Goal: Subscribe to service/newsletter

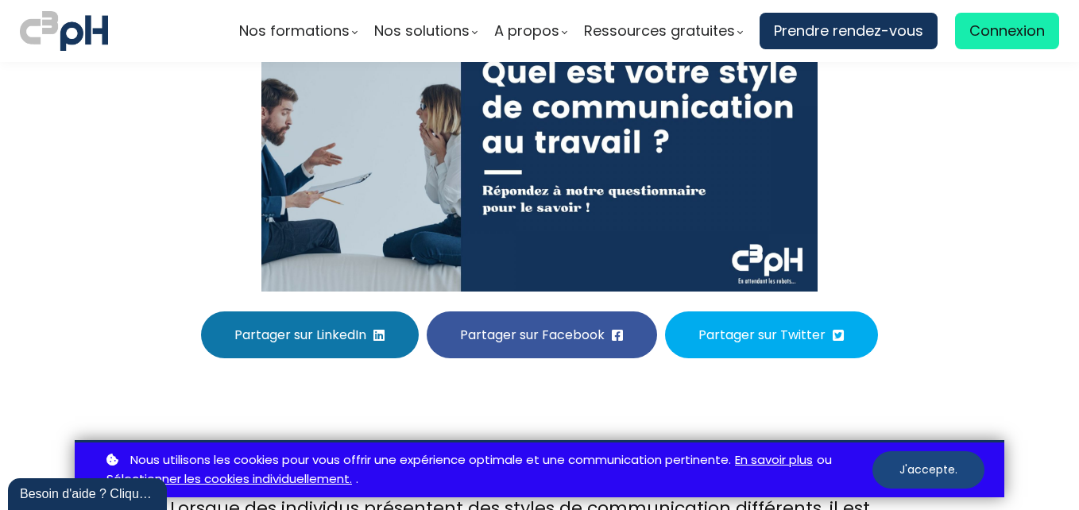
click at [940, 462] on button "J'accepte." at bounding box center [929, 469] width 112 height 37
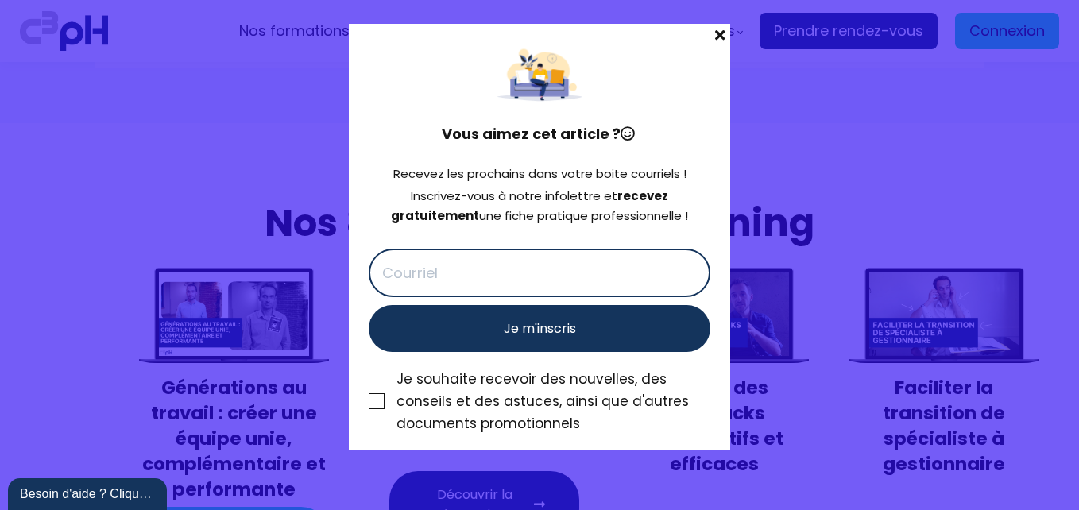
scroll to position [5802, 0]
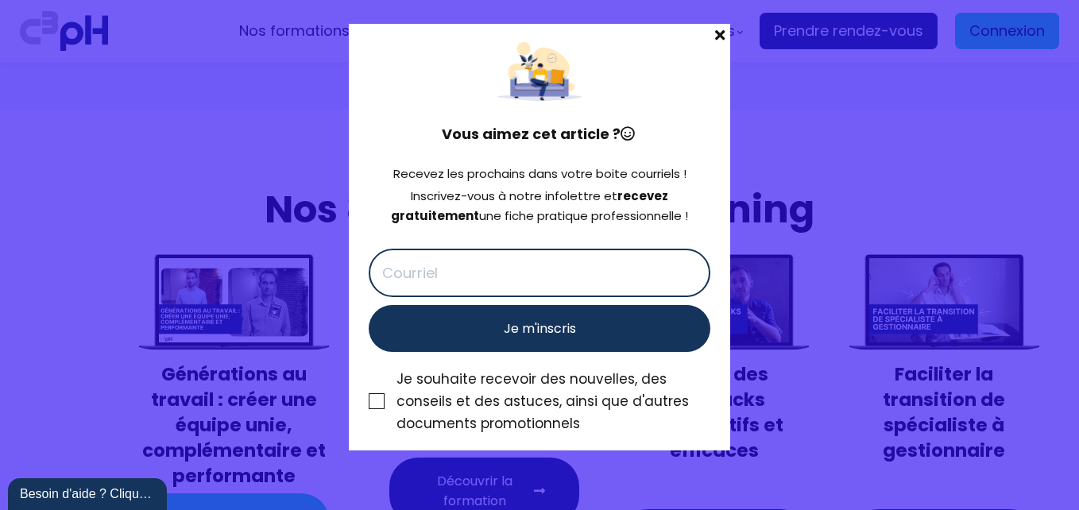
click at [561, 277] on input "text" at bounding box center [540, 273] width 342 height 48
type input "[EMAIL_ADDRESS][DOMAIN_NAME]"
click at [371, 401] on div at bounding box center [377, 401] width 16 height 16
click at [0, 0] on input "Je souhaite recevoir des nouvelles, des conseils et des astuces, ainsi que d'au…" at bounding box center [0, 0] width 0 height 0
click at [575, 316] on button "Je m'inscris" at bounding box center [540, 328] width 342 height 47
